Goal: Communication & Community: Answer question/provide support

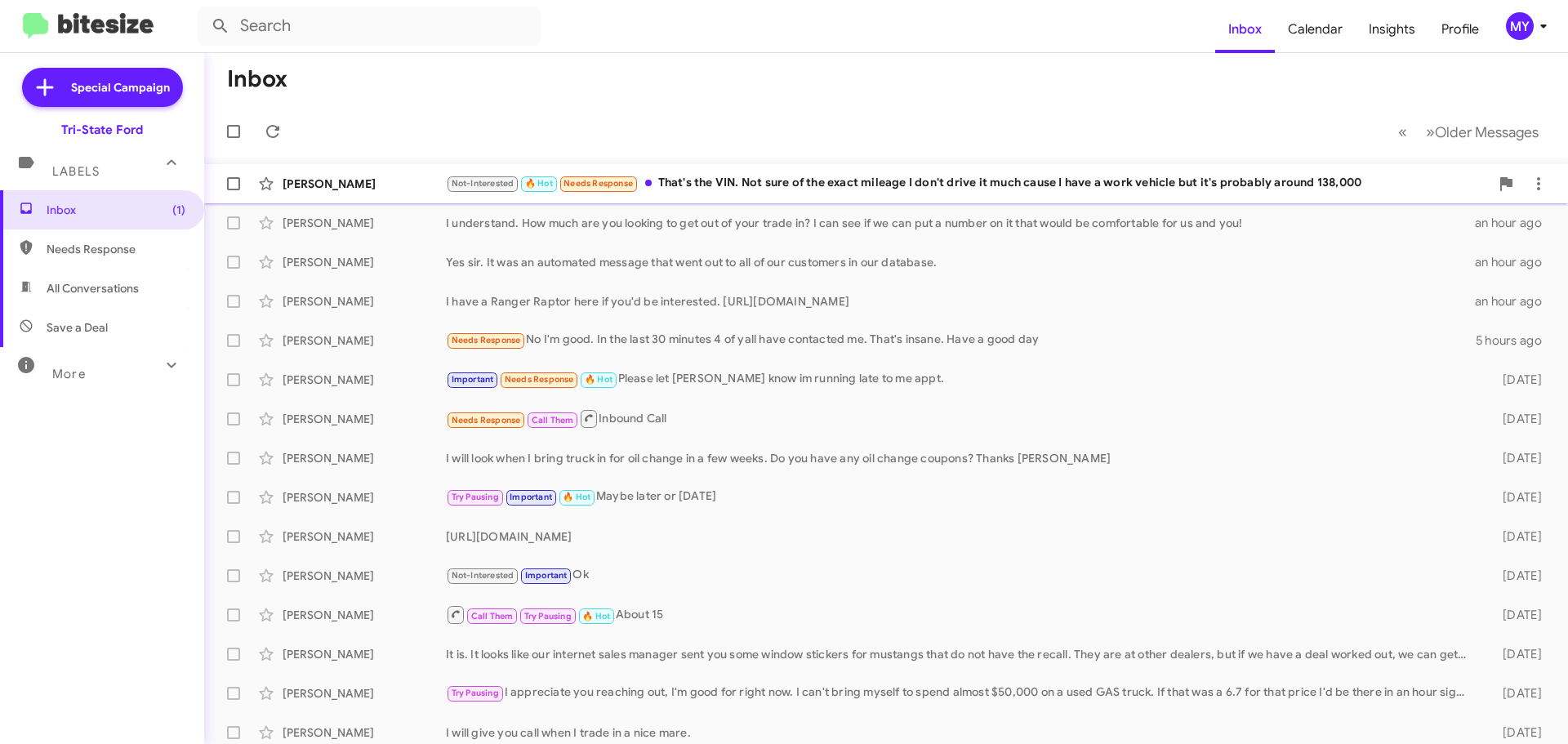
click at [758, 184] on div "Not-Interested 🔥 Hot Needs Response That's the VIN. Not sure of the exact milea…" at bounding box center [968, 184] width 1044 height 19
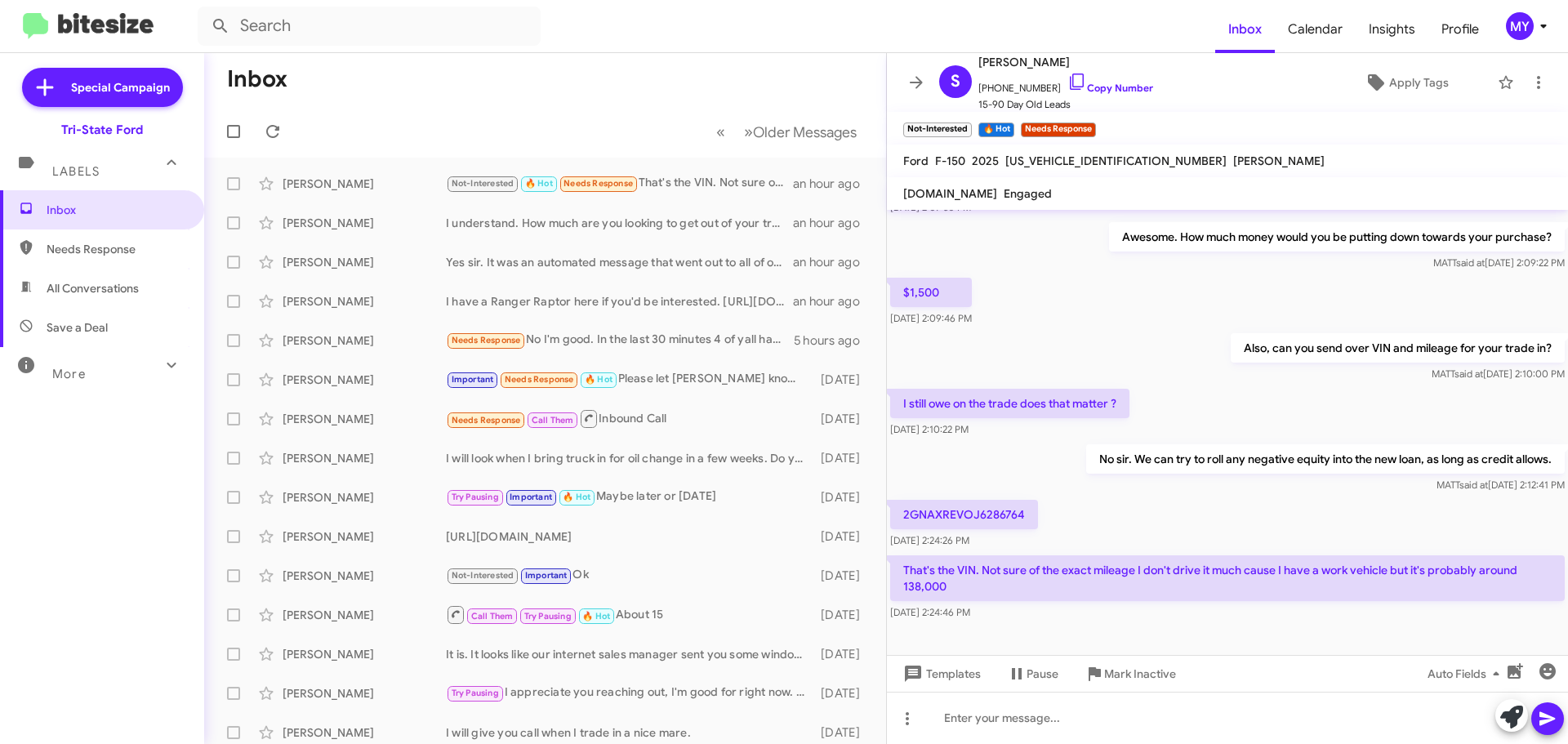
scroll to position [1115, 0]
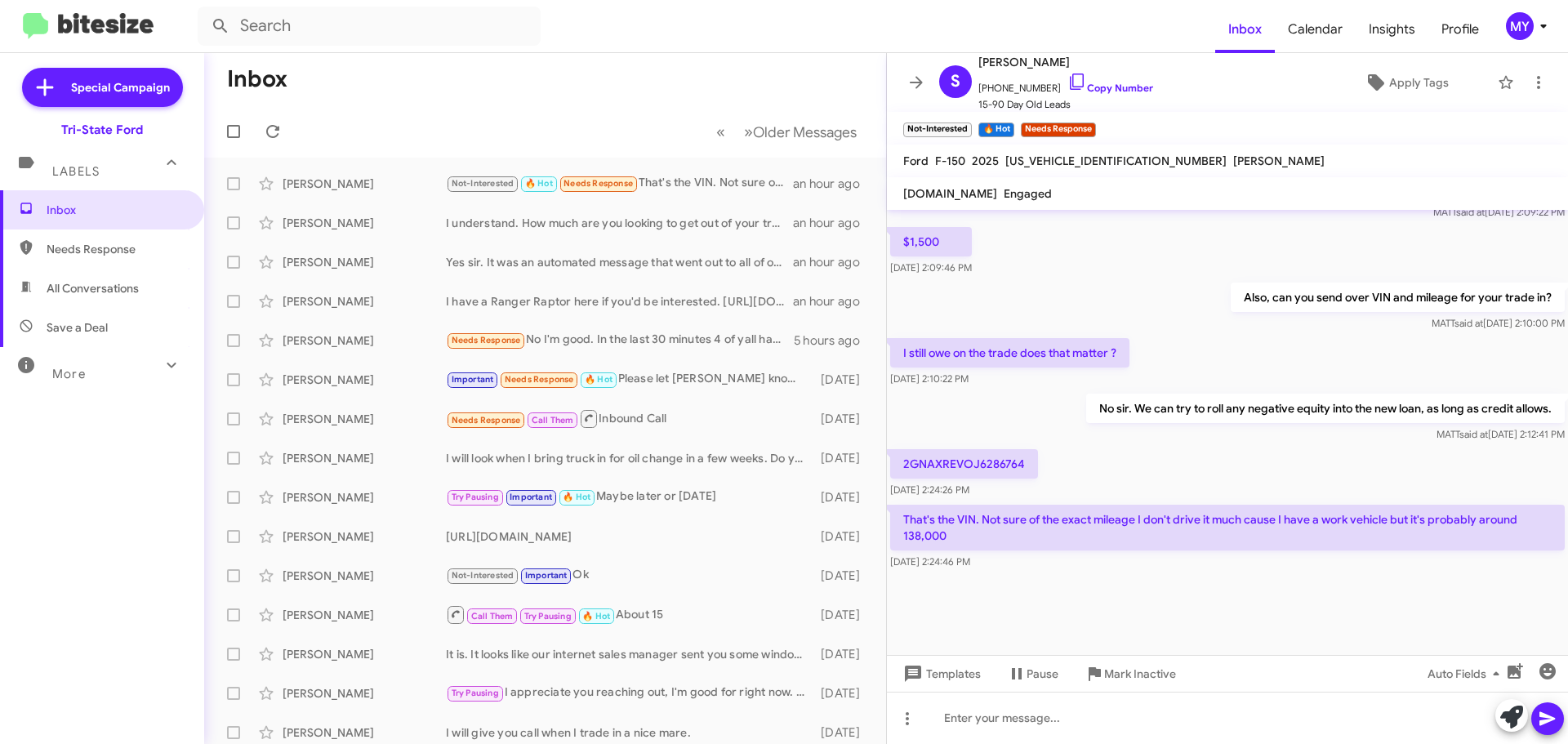
click at [998, 463] on p "2GNAXREVOJ6286764" at bounding box center [964, 464] width 148 height 29
copy p "2GNAXREVOJ6286764"
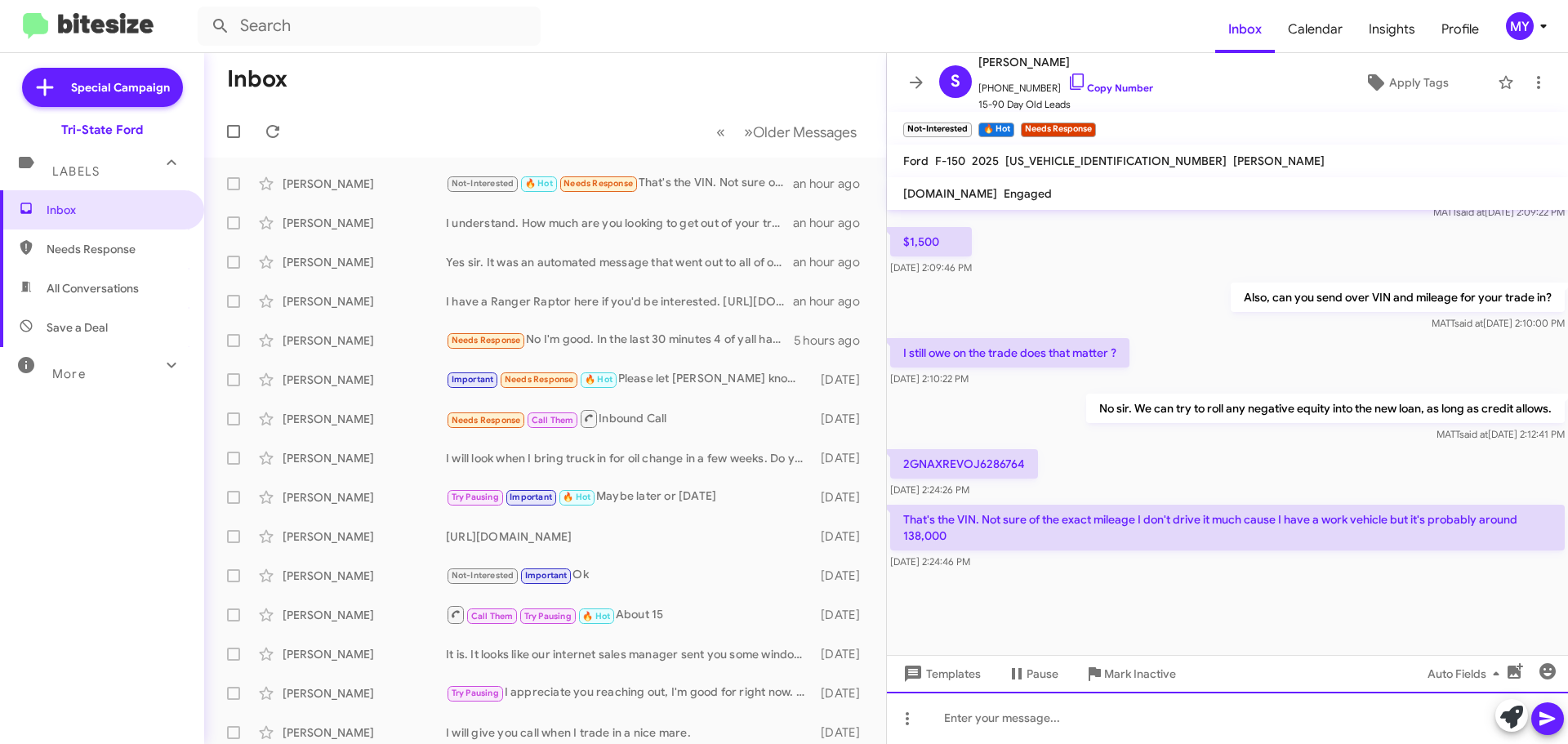
click at [1015, 721] on div at bounding box center [1228, 718] width 681 height 52
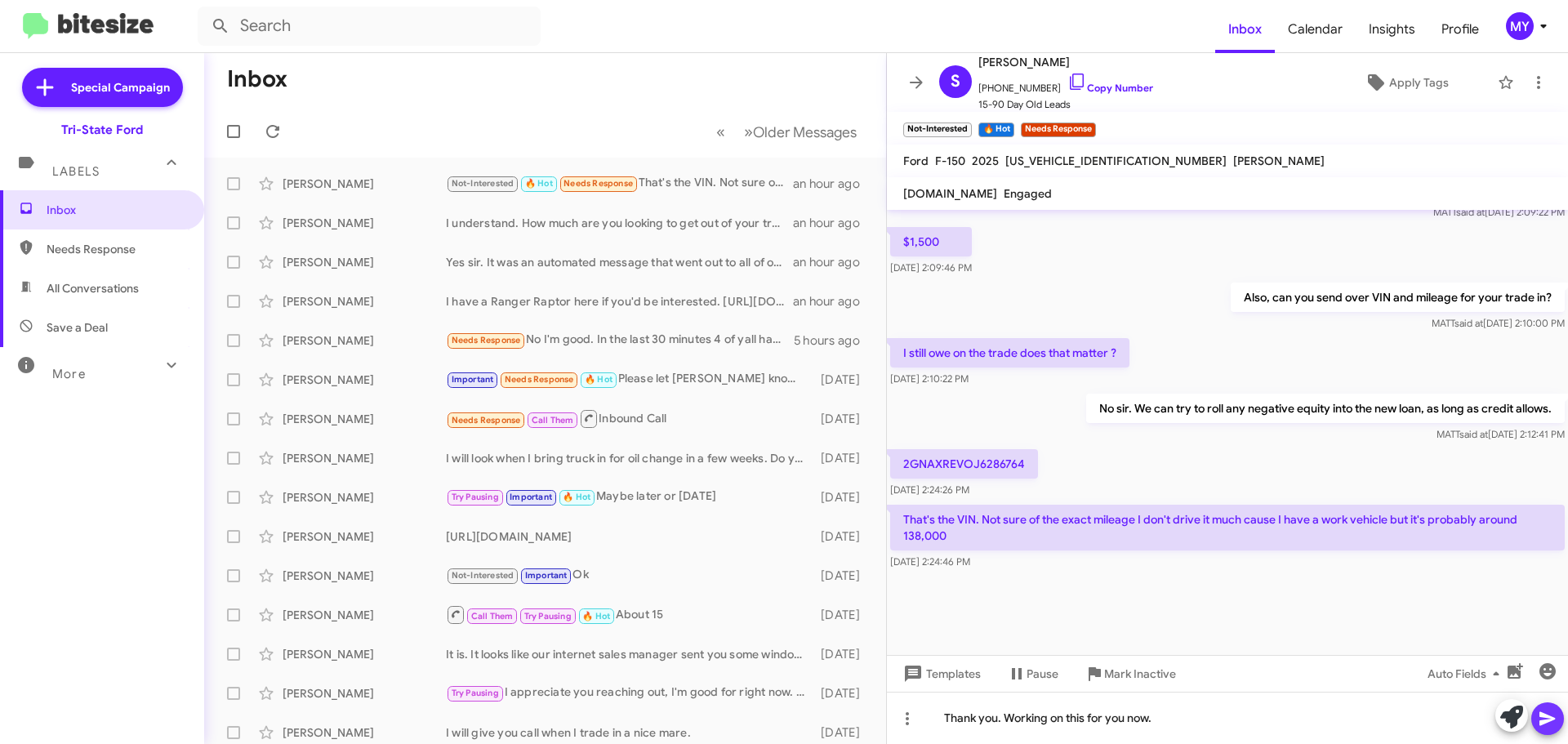
click at [1551, 726] on icon at bounding box center [1547, 719] width 20 height 20
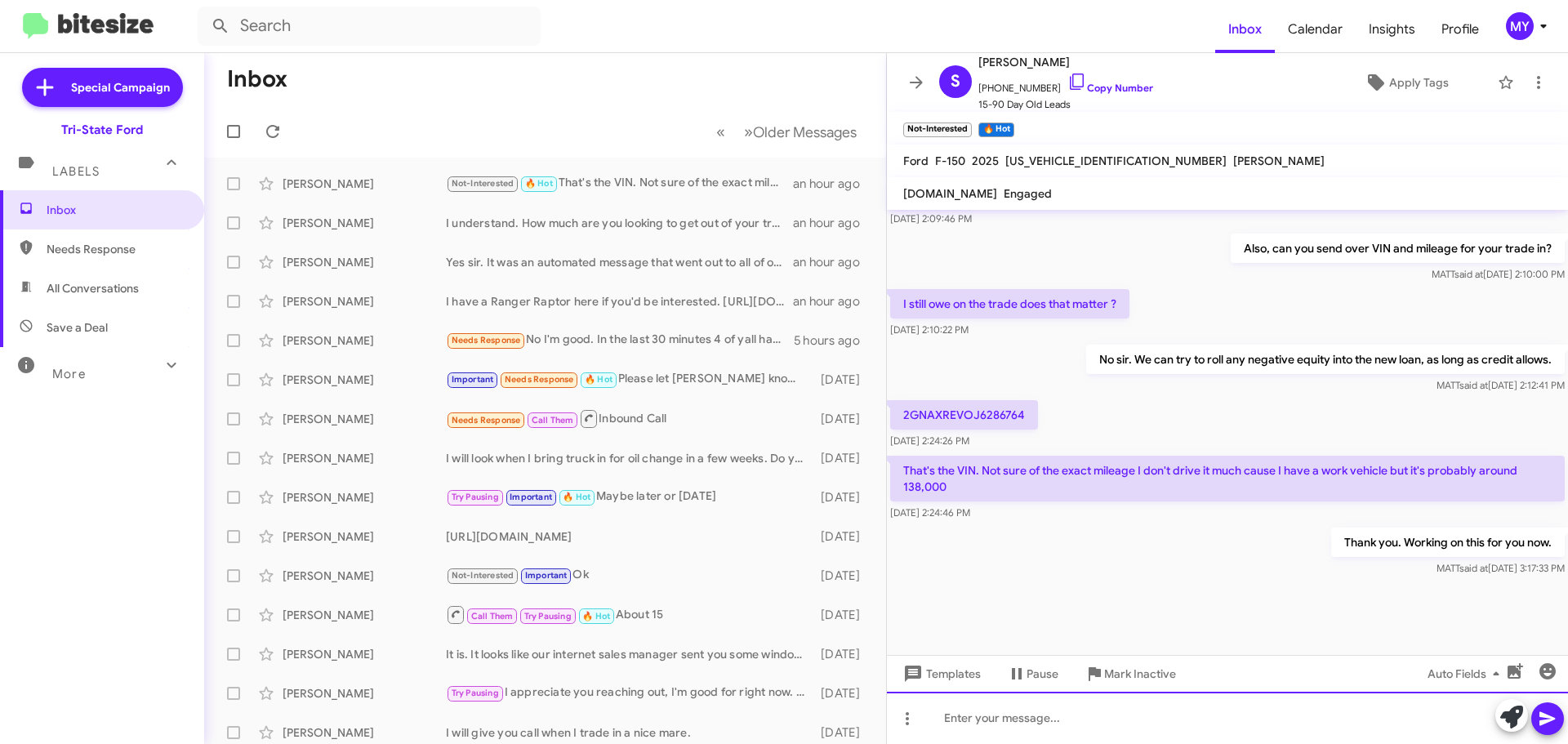
scroll to position [1451, 0]
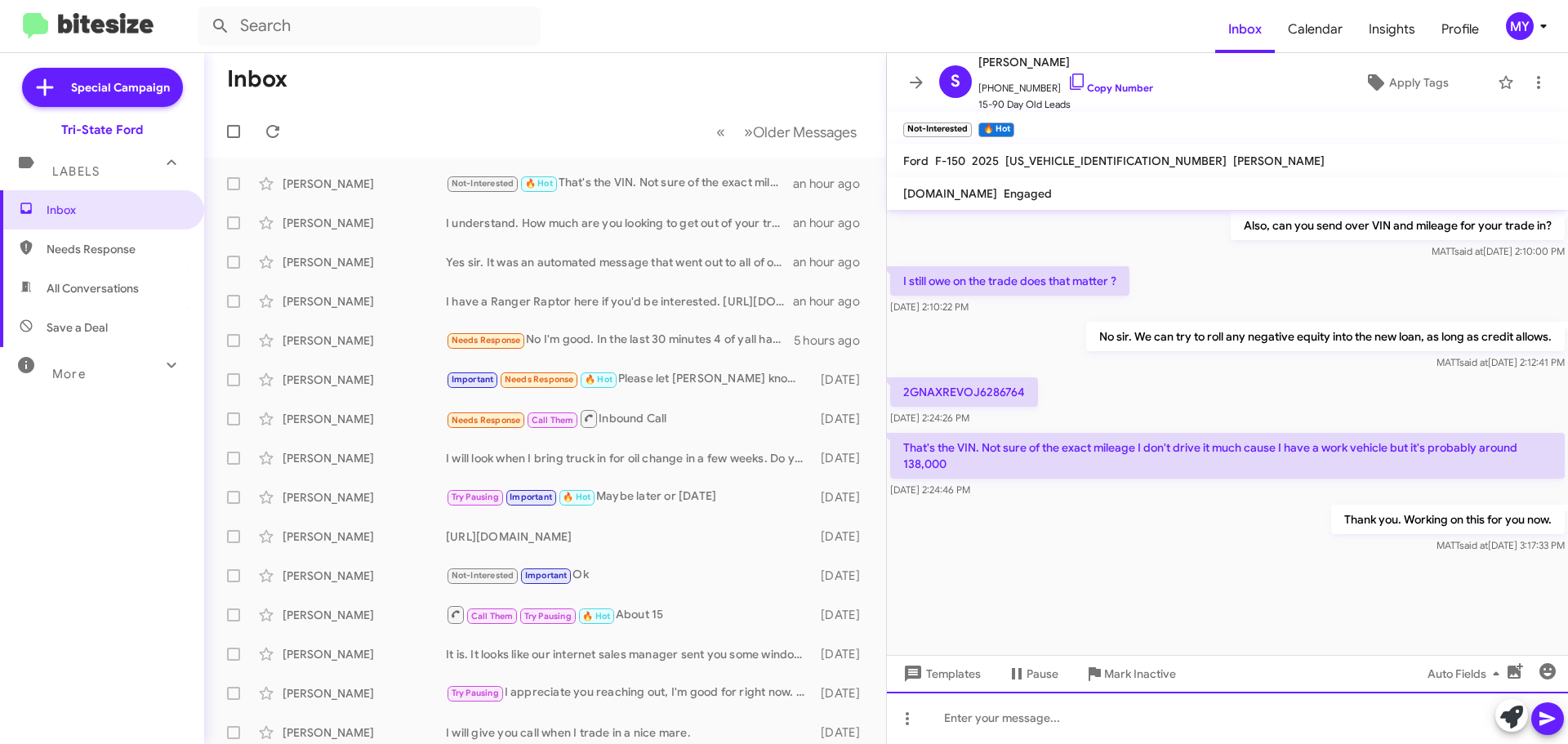
click at [974, 719] on div at bounding box center [1228, 718] width 681 height 52
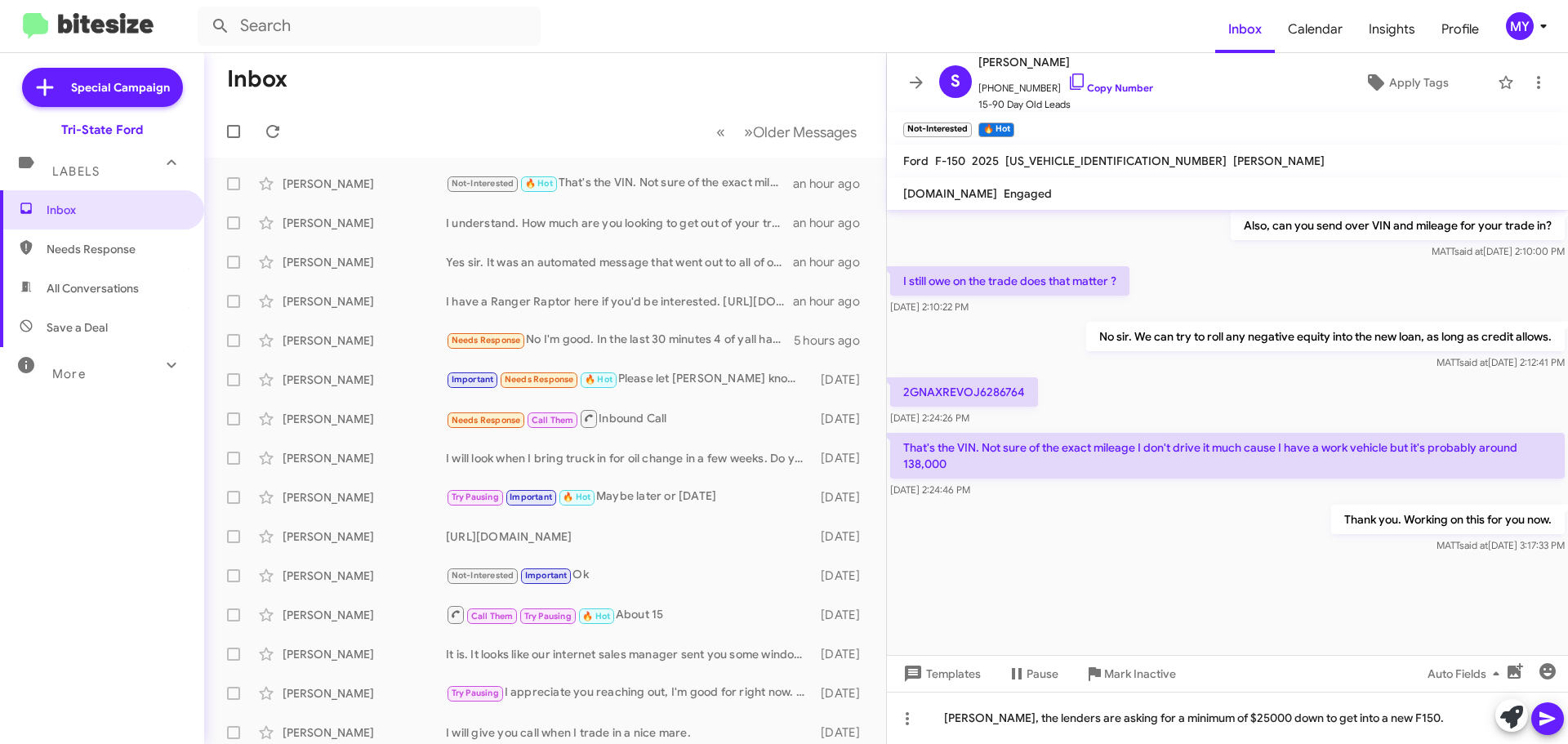
click at [1545, 721] on icon at bounding box center [1547, 720] width 16 height 14
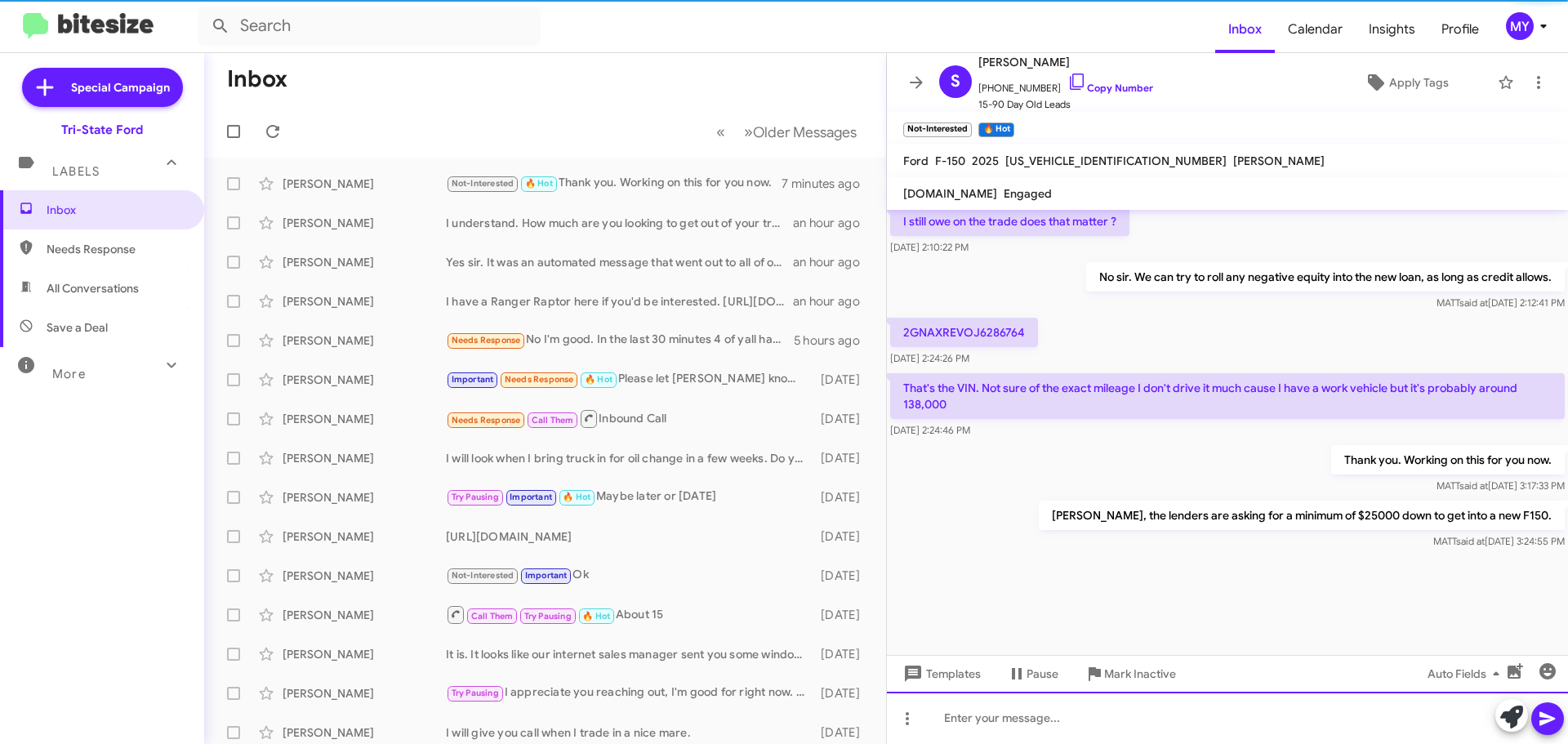
scroll to position [1511, 0]
